Goal: Task Accomplishment & Management: Complete application form

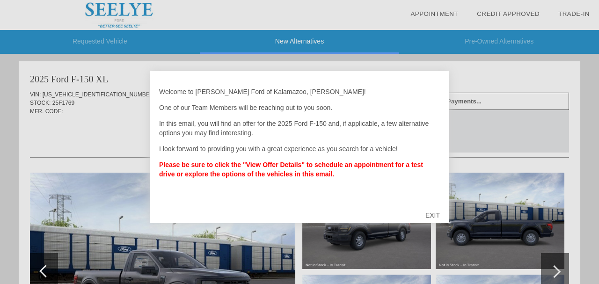
scroll to position [3, 0]
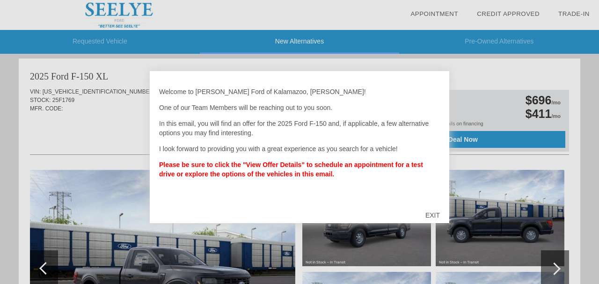
click at [585, 165] on div at bounding box center [299, 142] width 599 height 284
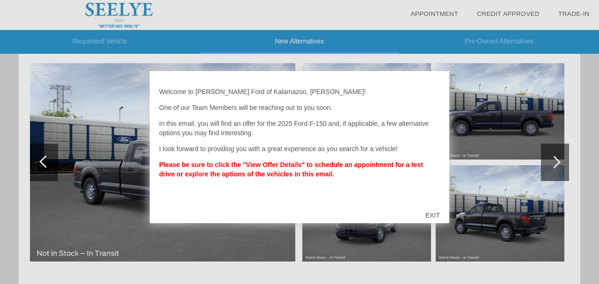
scroll to position [115, 0]
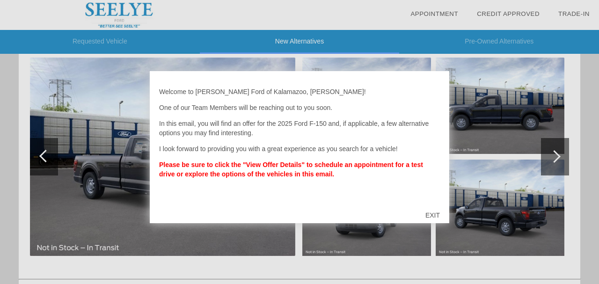
click at [430, 214] on div "EXIT" at bounding box center [432, 215] width 33 height 28
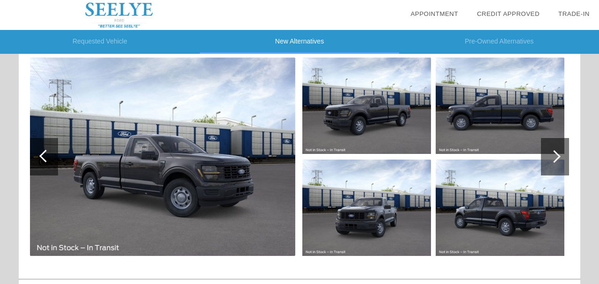
click at [430, 214] on img at bounding box center [366, 208] width 129 height 96
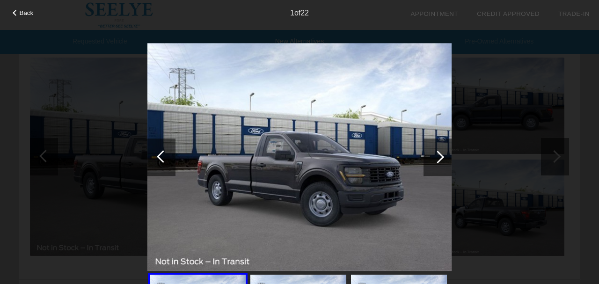
click at [439, 159] on div at bounding box center [437, 157] width 13 height 13
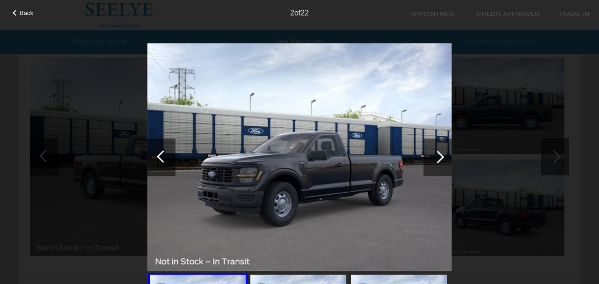
click at [439, 159] on div at bounding box center [437, 157] width 13 height 13
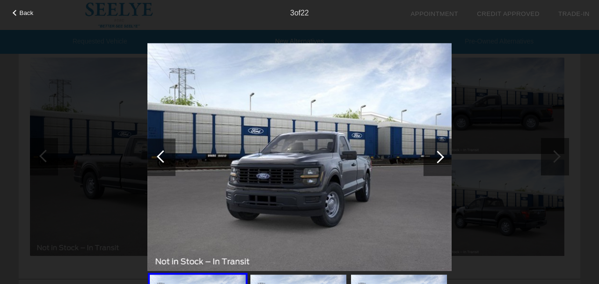
click at [439, 159] on div at bounding box center [437, 157] width 13 height 13
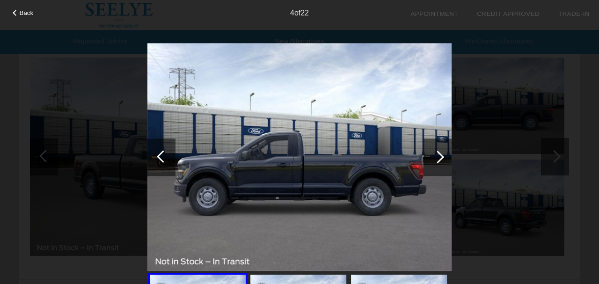
click at [439, 159] on div at bounding box center [437, 157] width 13 height 13
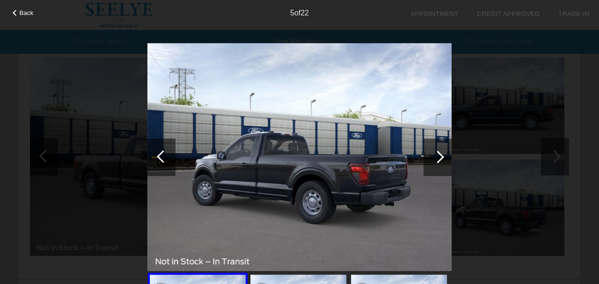
click at [439, 159] on div at bounding box center [437, 157] width 13 height 13
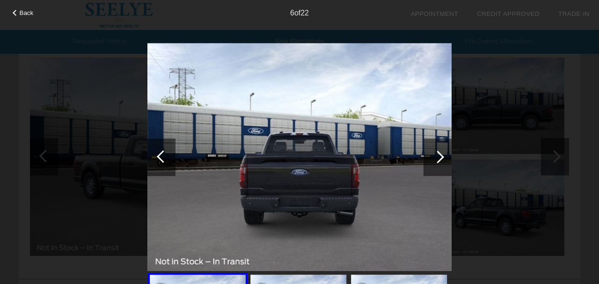
click at [439, 159] on div at bounding box center [437, 157] width 13 height 13
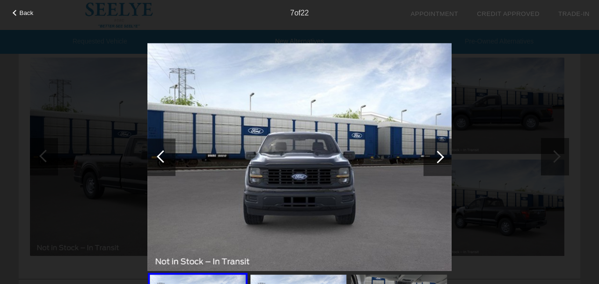
click at [439, 159] on div at bounding box center [437, 157] width 13 height 13
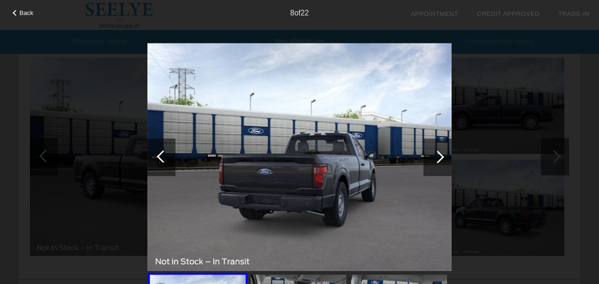
click at [439, 159] on div at bounding box center [437, 157] width 13 height 13
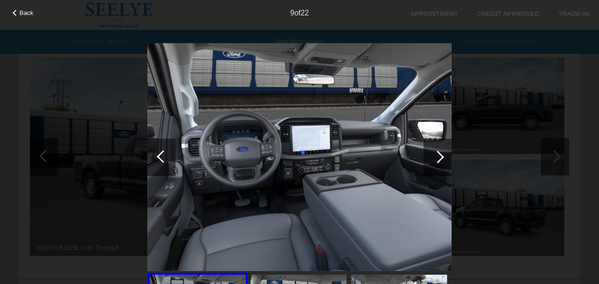
click at [439, 159] on div at bounding box center [437, 157] width 13 height 13
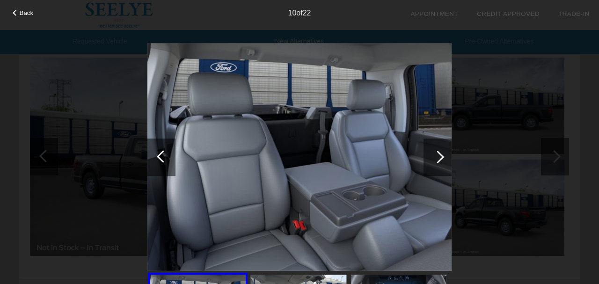
click at [439, 159] on div at bounding box center [437, 157] width 13 height 13
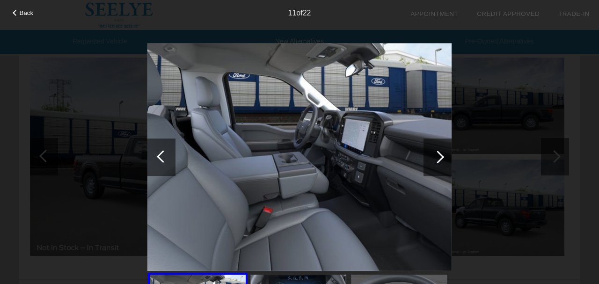
click at [439, 159] on div at bounding box center [437, 157] width 13 height 13
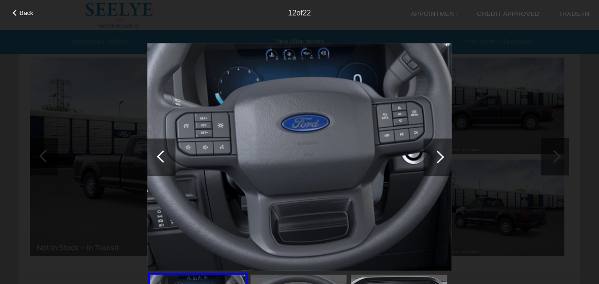
click at [439, 159] on div at bounding box center [437, 157] width 13 height 13
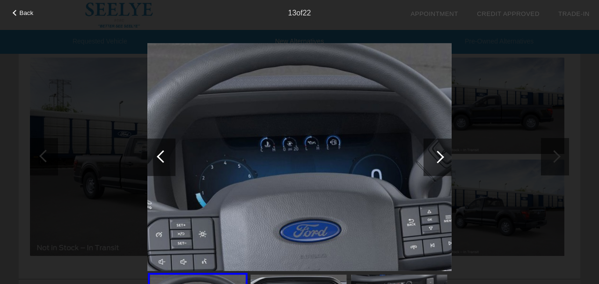
click at [439, 159] on div at bounding box center [437, 157] width 13 height 13
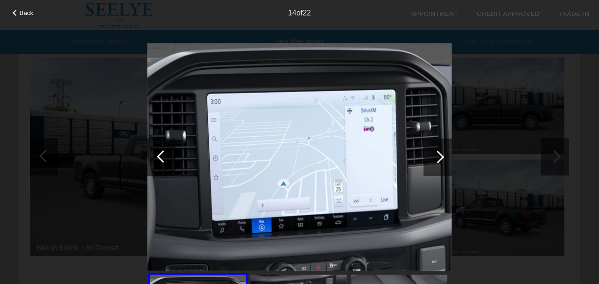
click at [439, 159] on div at bounding box center [437, 157] width 13 height 13
